Goal: Transaction & Acquisition: Purchase product/service

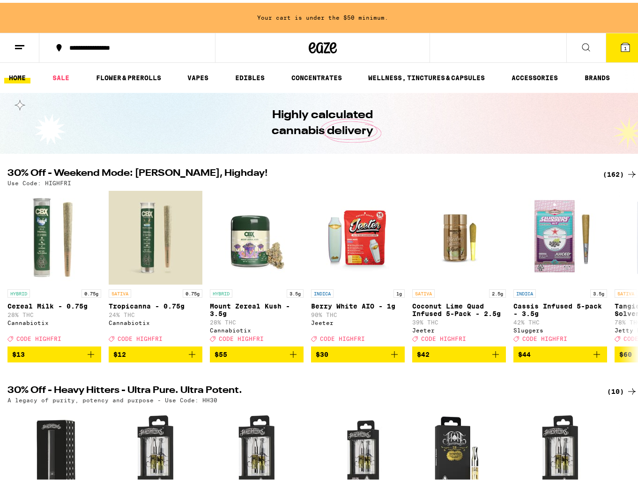
click at [617, 175] on div "(162)" at bounding box center [620, 171] width 35 height 11
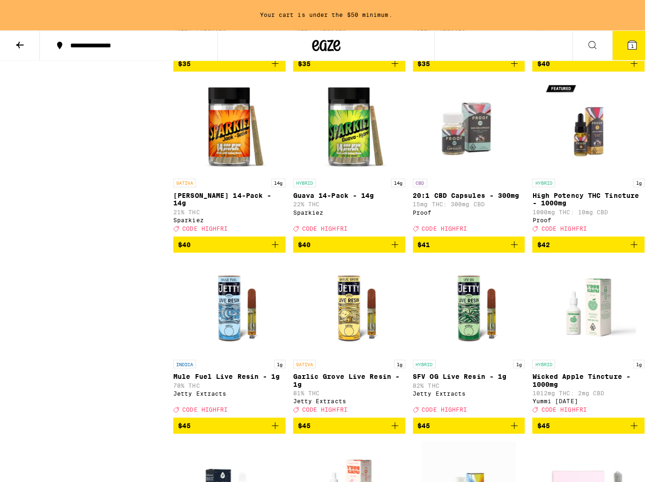
scroll to position [6174, 0]
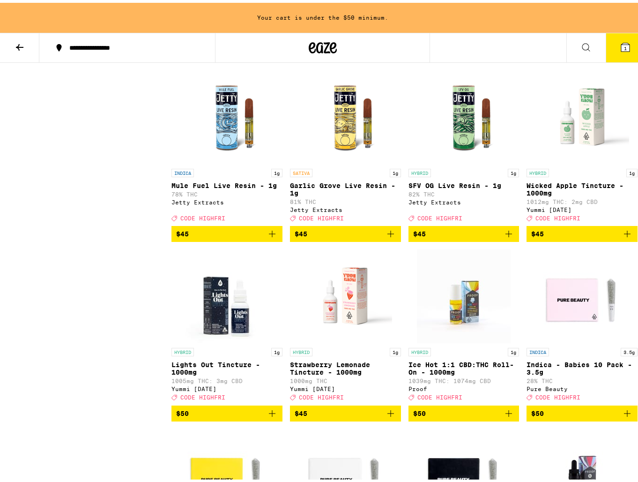
click at [609, 41] on button "1" at bounding box center [625, 44] width 39 height 29
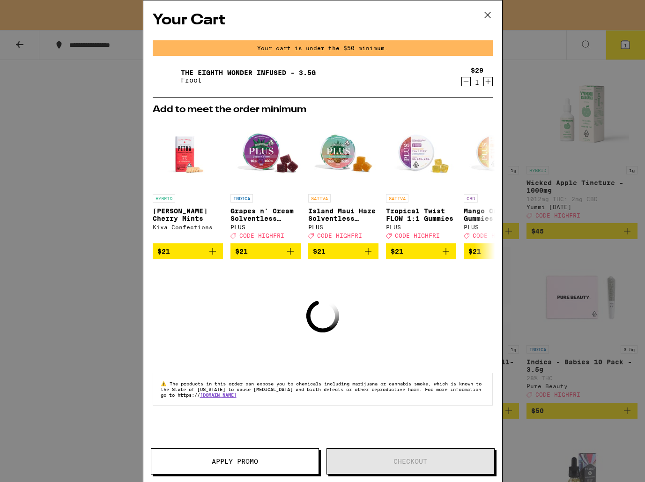
click at [492, 84] on icon "Increment" at bounding box center [488, 81] width 8 height 11
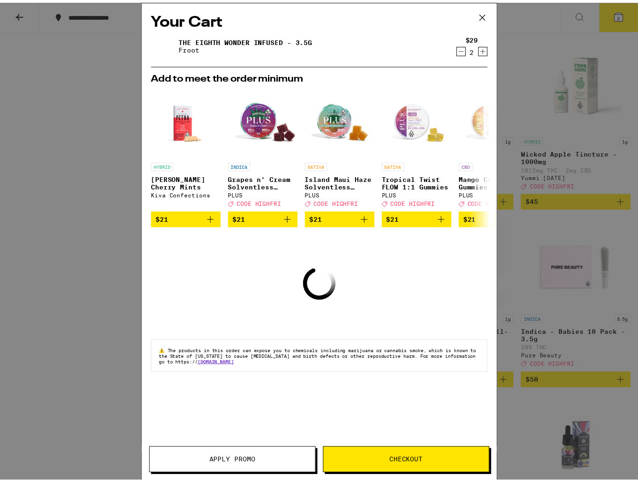
scroll to position [6144, 0]
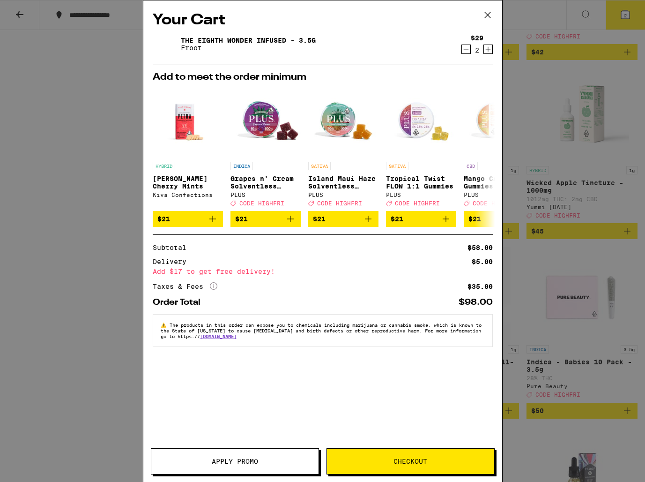
click at [486, 18] on icon at bounding box center [488, 15] width 14 height 14
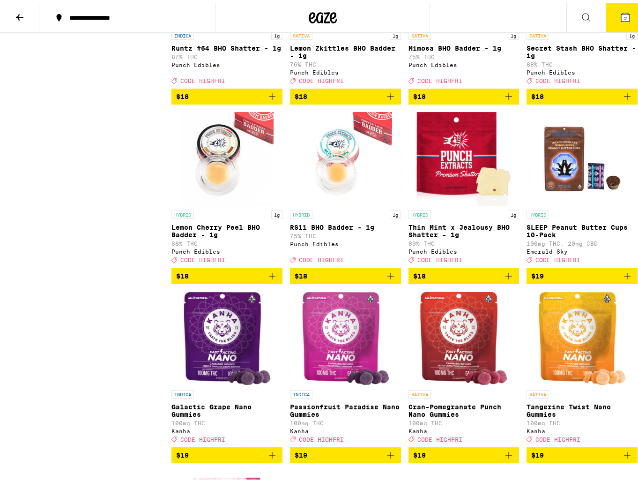
scroll to position [3651, 0]
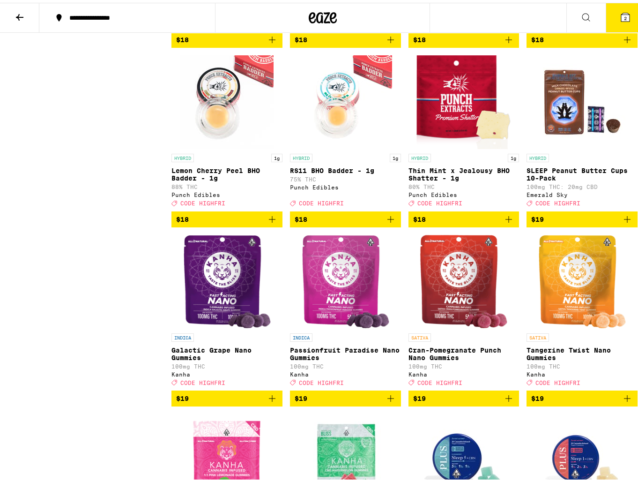
click at [505, 43] on icon "Add to bag" at bounding box center [508, 36] width 11 height 11
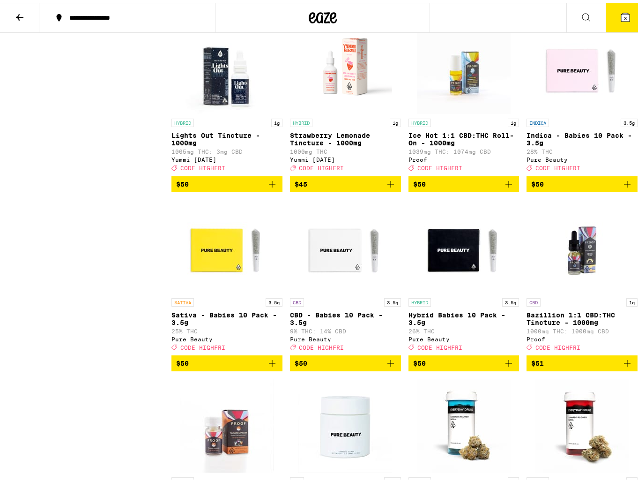
scroll to position [6483, 0]
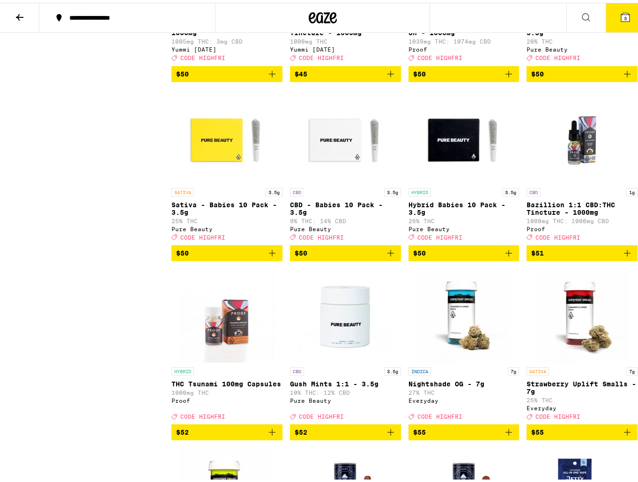
click at [620, 15] on icon at bounding box center [625, 14] width 11 height 11
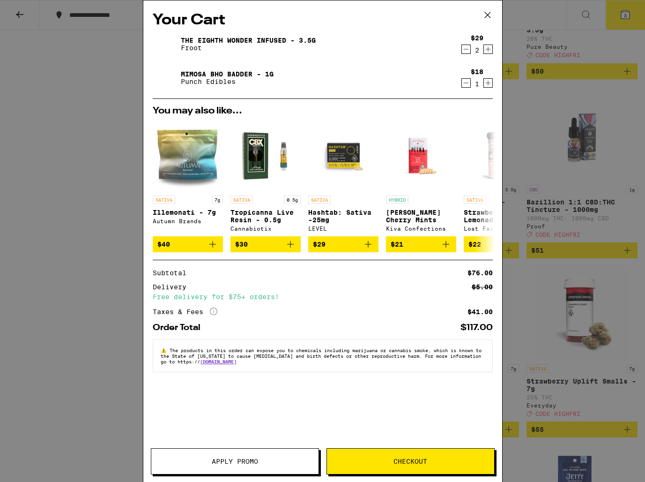
click at [230, 458] on span "Apply Promo" at bounding box center [235, 461] width 46 height 7
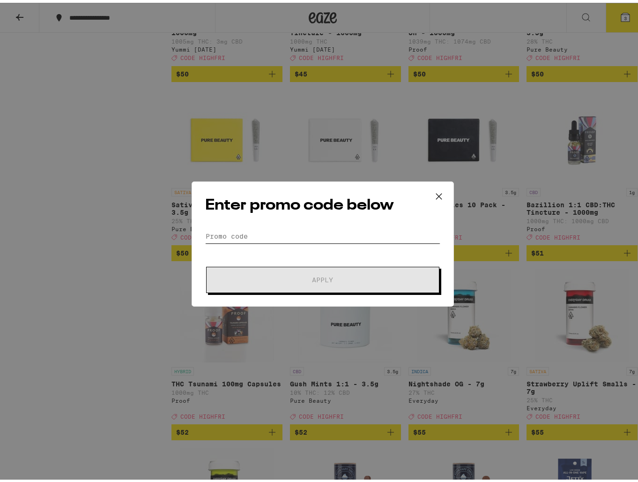
click at [309, 238] on input "Promo Code" at bounding box center [322, 233] width 235 height 14
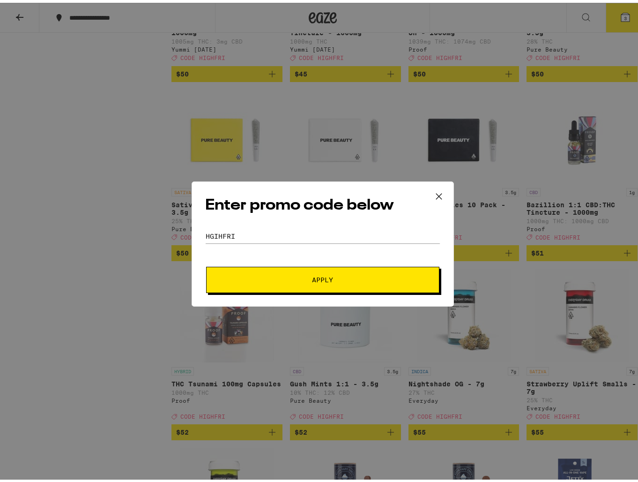
click at [306, 286] on button "Apply" at bounding box center [322, 277] width 233 height 26
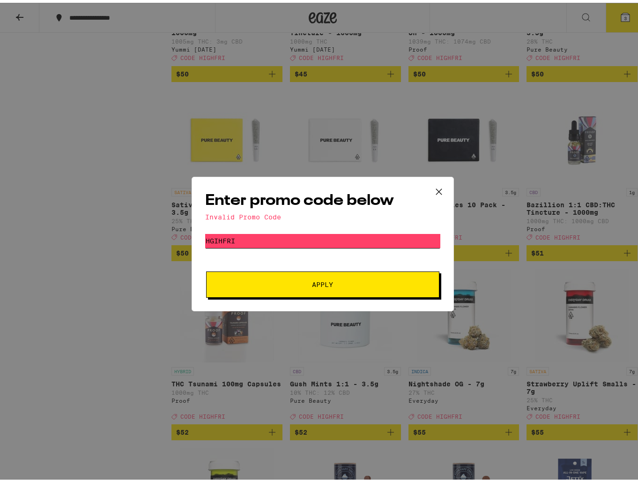
click at [304, 241] on input "HGIHFRI" at bounding box center [322, 238] width 235 height 14
type input "Highfri"
click at [206, 269] on button "Apply" at bounding box center [322, 282] width 233 height 26
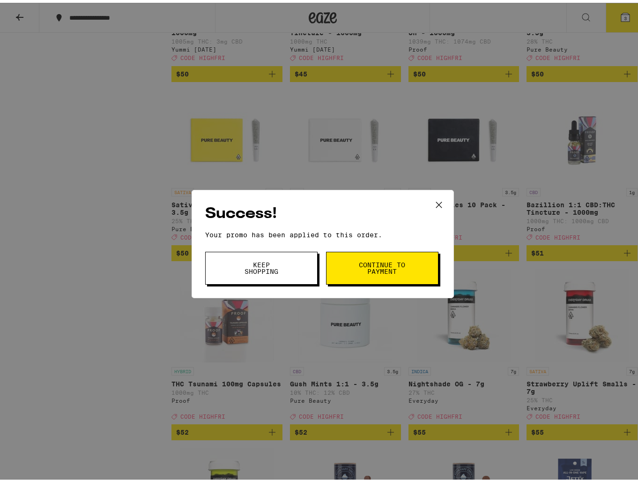
click at [374, 277] on button "Continue to payment" at bounding box center [382, 265] width 112 height 33
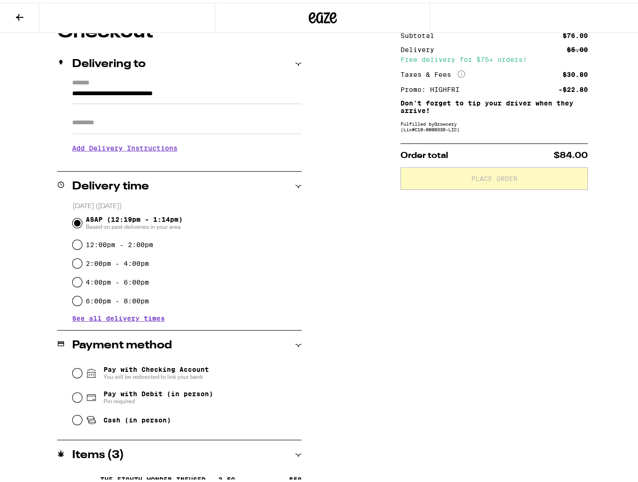
scroll to position [147, 0]
